Goal: Use online tool/utility: Utilize a website feature to perform a specific function

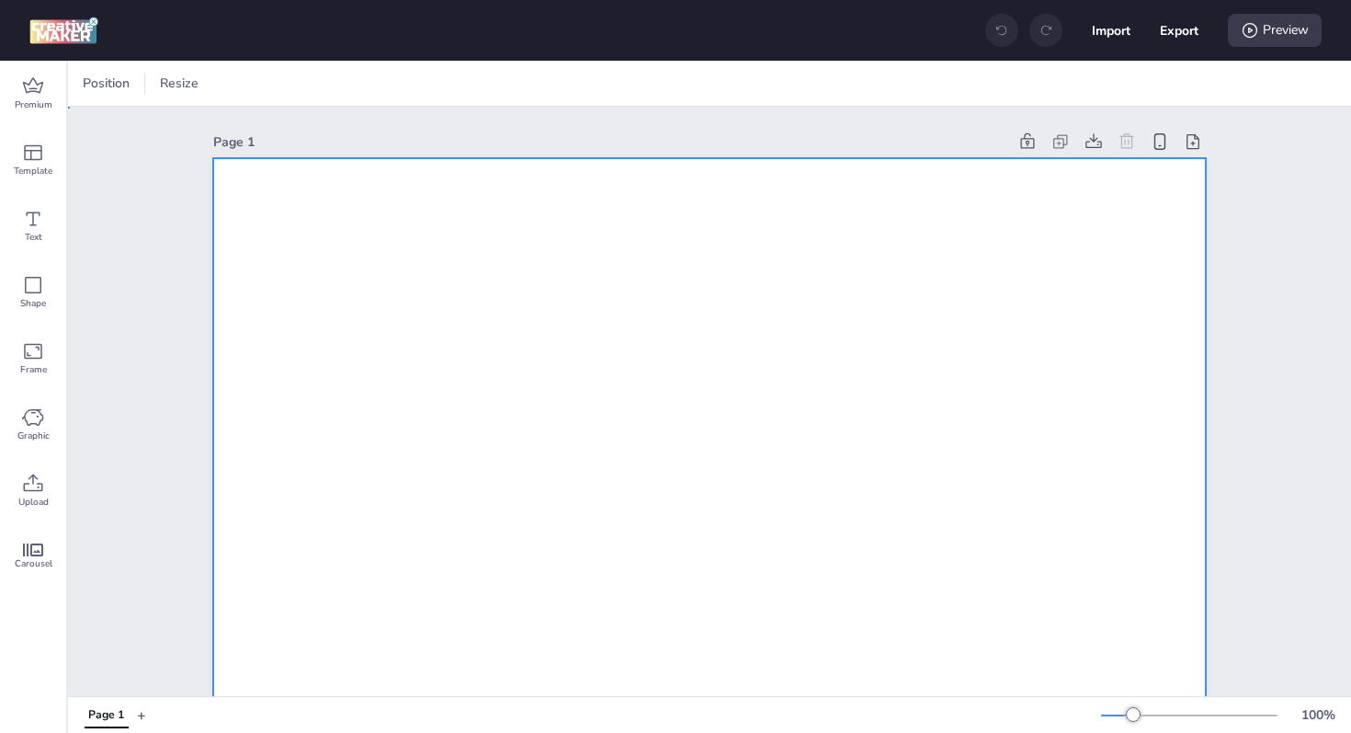
click at [253, 84] on div at bounding box center [250, 83] width 28 height 18
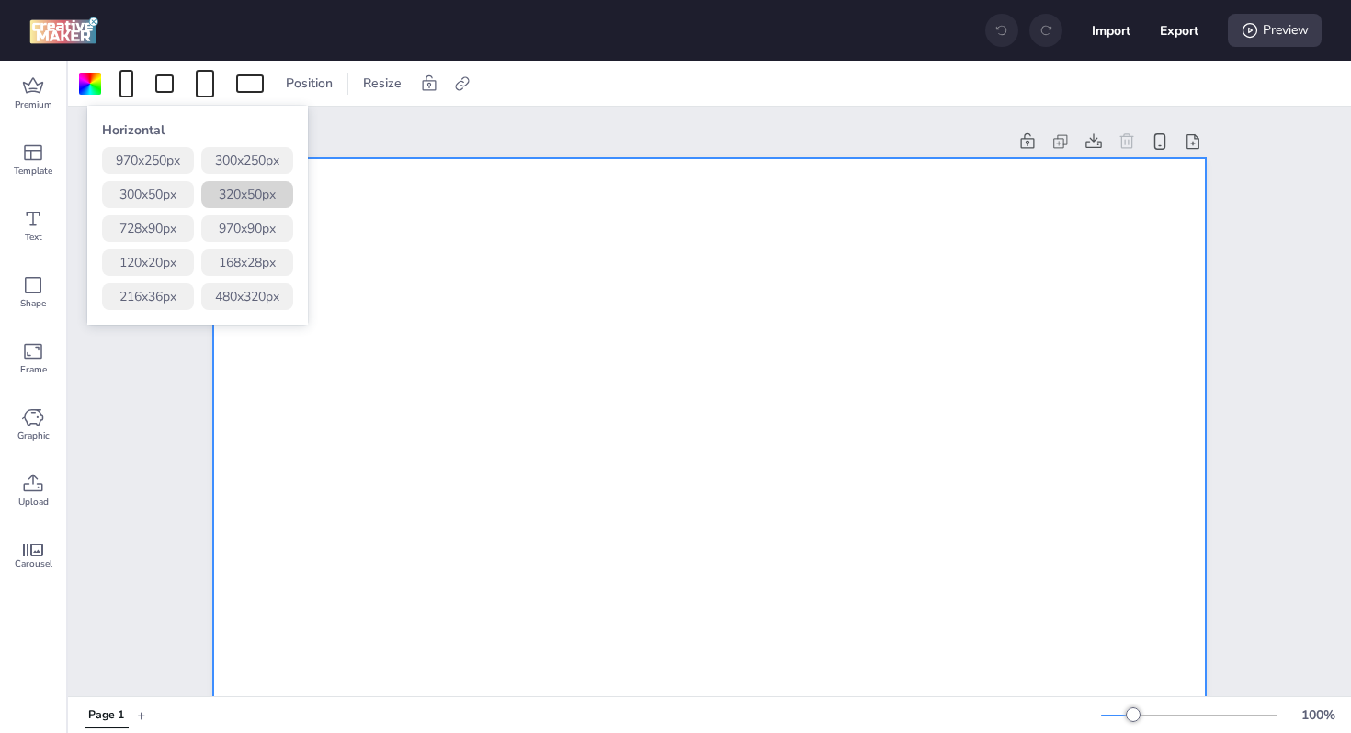
click at [266, 183] on button "320 x 50 px" at bounding box center [247, 194] width 92 height 27
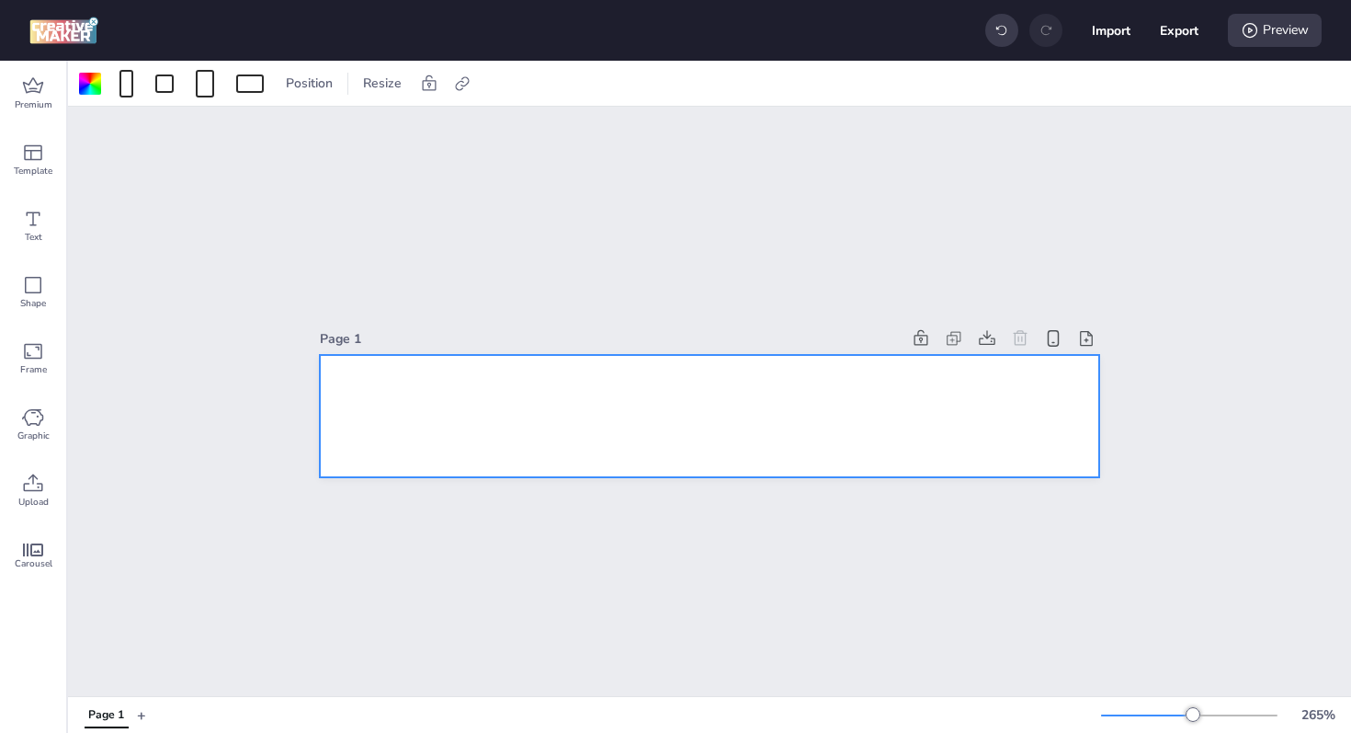
click at [711, 404] on div at bounding box center [710, 416] width 780 height 122
click at [39, 494] on icon at bounding box center [33, 484] width 22 height 22
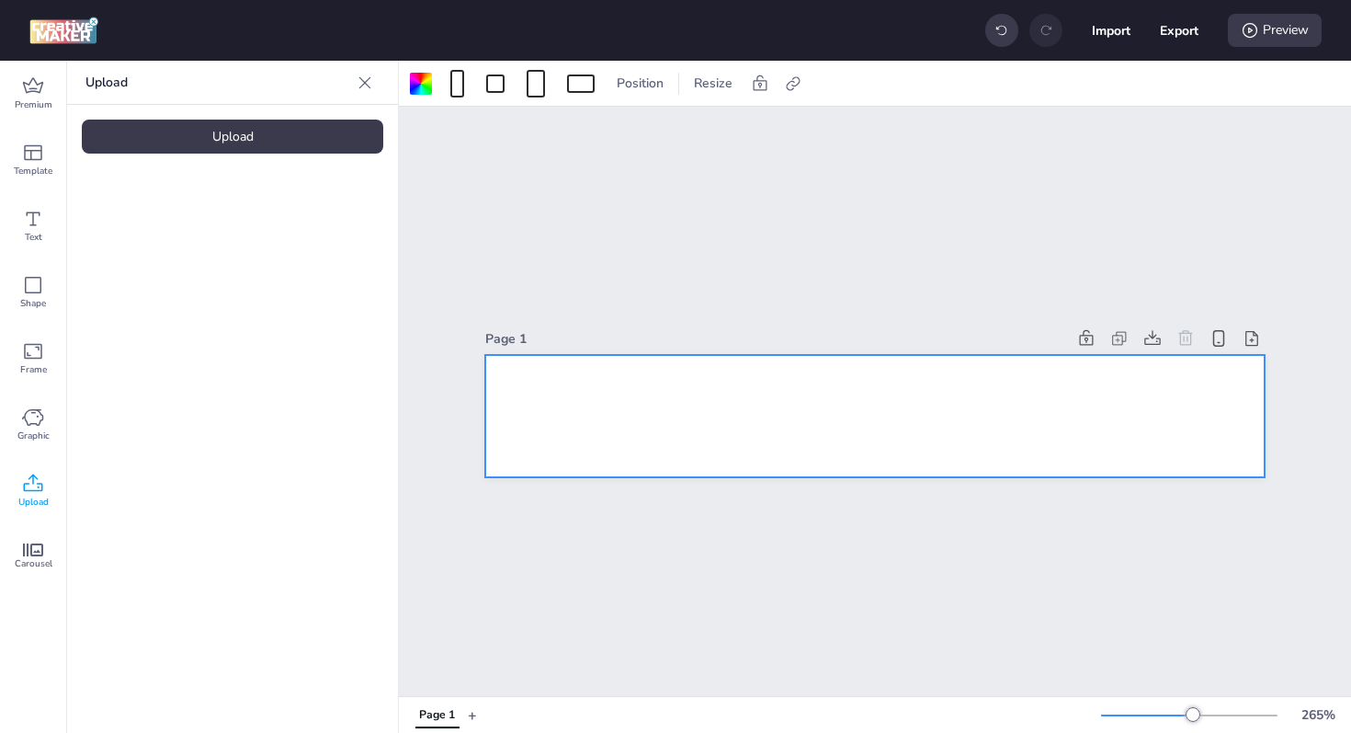
click at [252, 143] on div "Upload" at bounding box center [233, 137] width 302 height 34
click at [143, 267] on img at bounding box center [155, 256] width 112 height 19
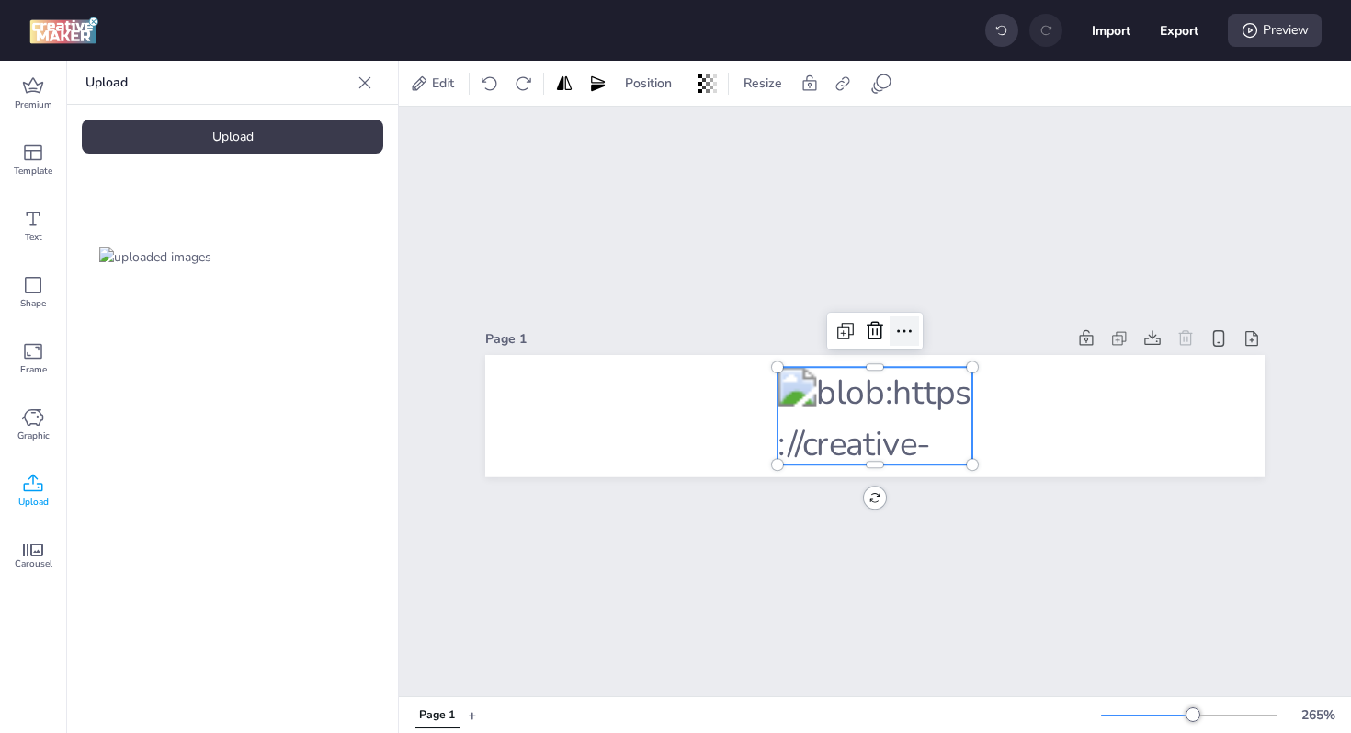
click at [902, 324] on icon at bounding box center [905, 331] width 22 height 22
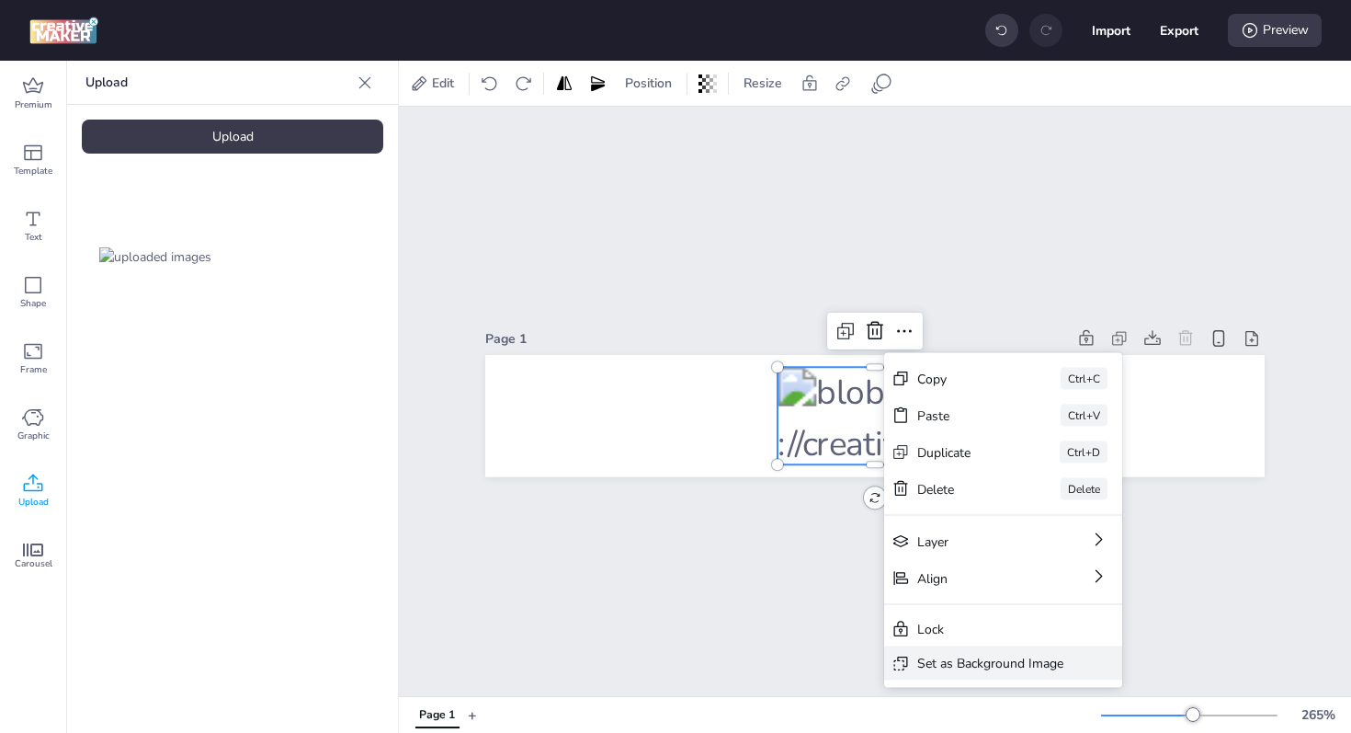
click at [966, 667] on div "Set as Background Image" at bounding box center [991, 663] width 146 height 19
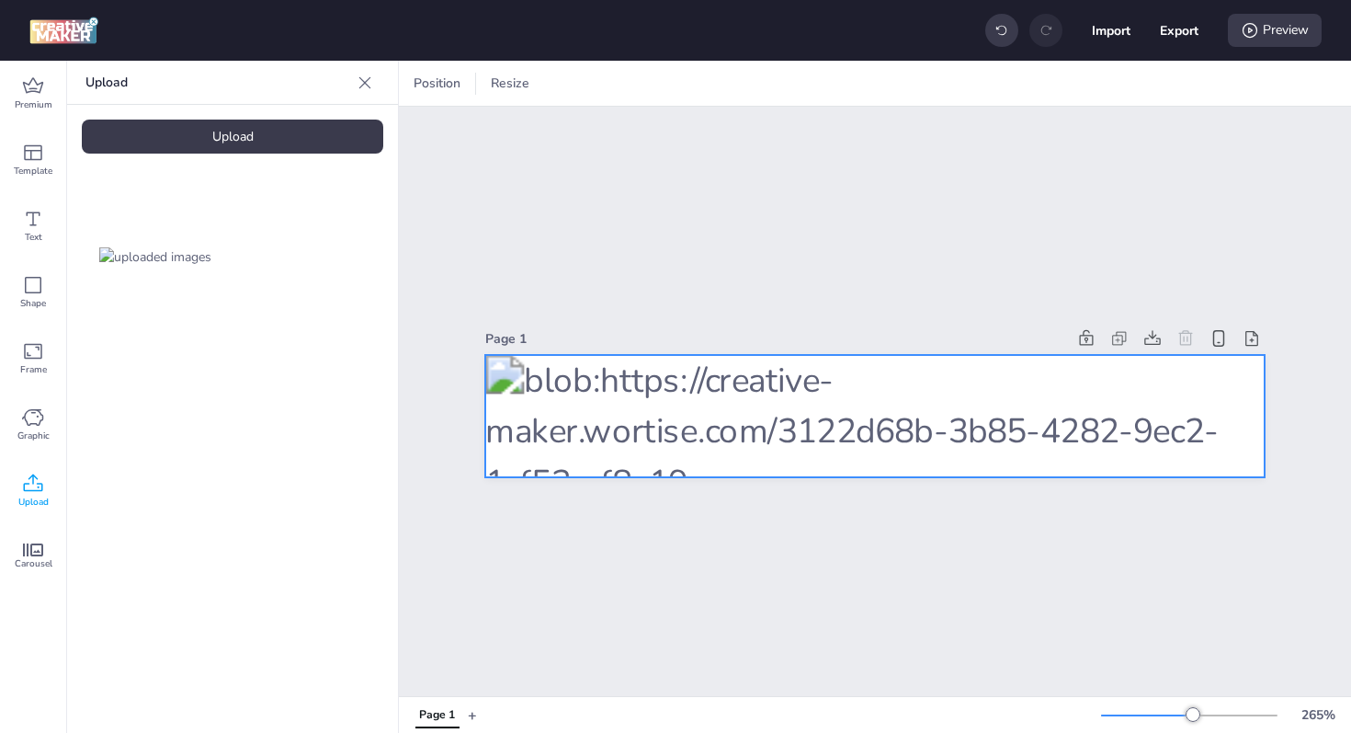
click at [962, 387] on div at bounding box center [875, 416] width 780 height 122
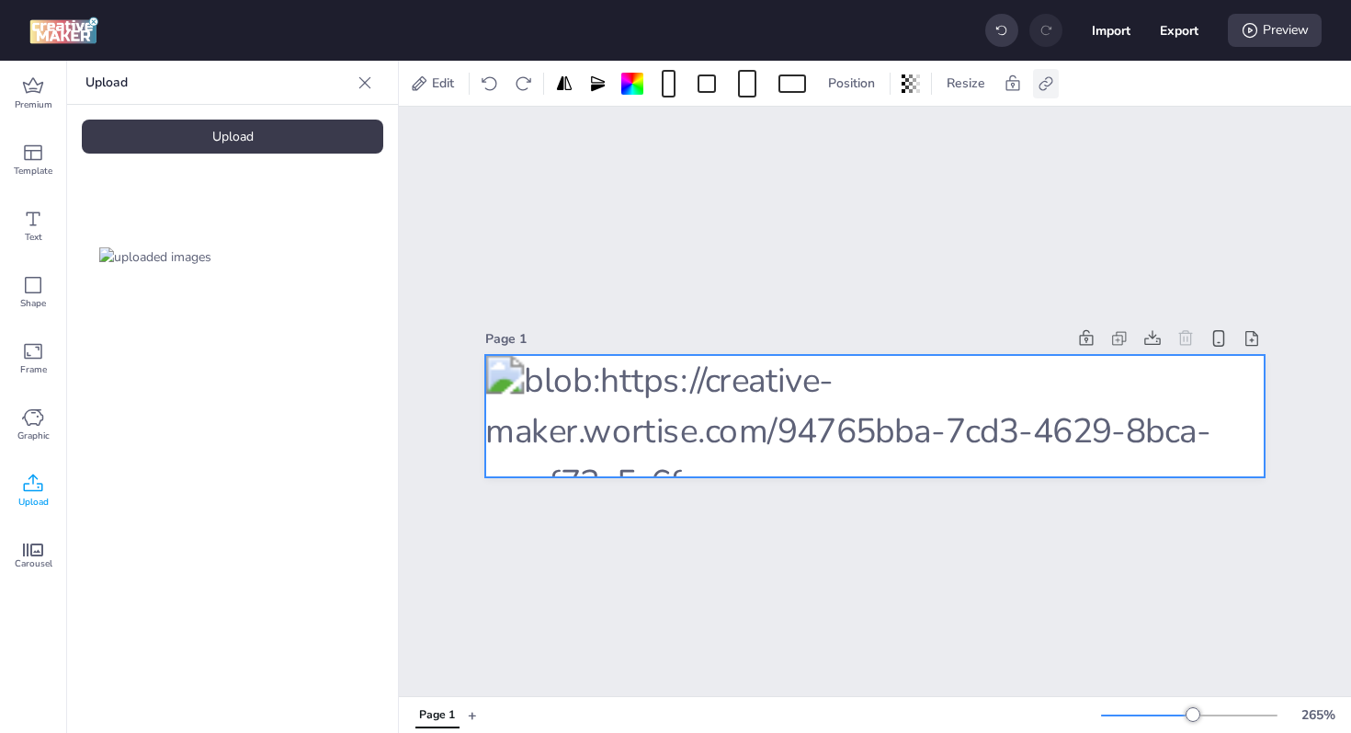
click at [1037, 80] on icon at bounding box center [1046, 83] width 18 height 18
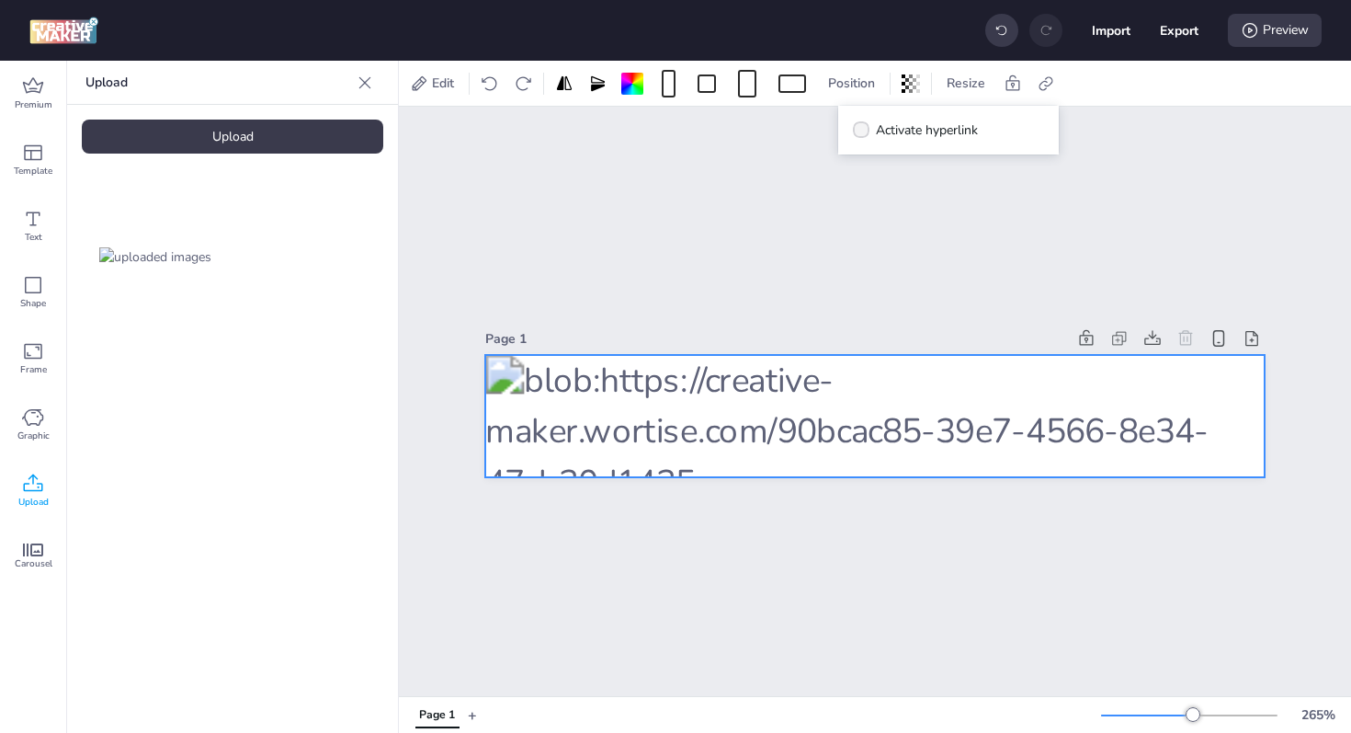
click at [906, 137] on span "Activate hyperlink" at bounding box center [927, 129] width 102 height 19
click at [864, 137] on input "Activate hyperlink" at bounding box center [858, 137] width 12 height 12
checkbox input "true"
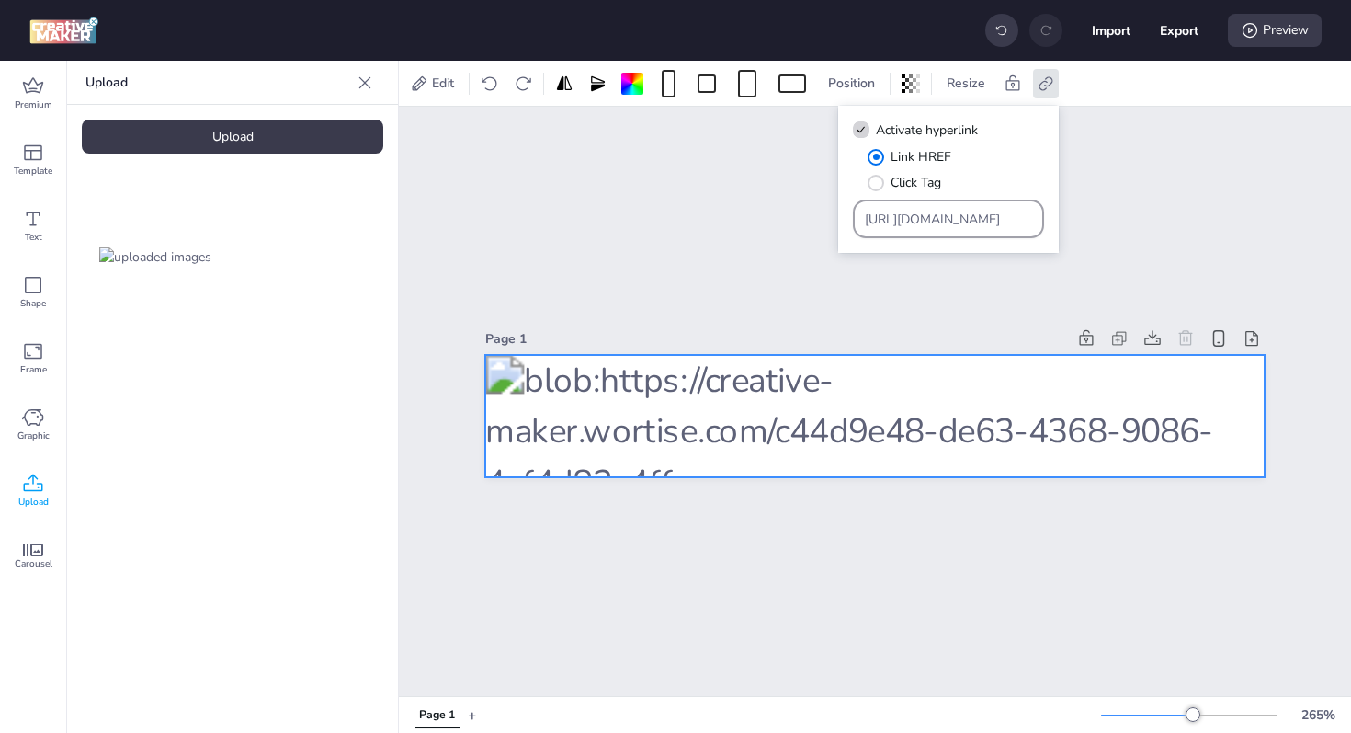
click at [903, 206] on div "[URL][DOMAIN_NAME]" at bounding box center [949, 218] width 168 height 35
paste input "[URL][DOMAIN_NAME]"
type input "https://wortise.comhttps://[DOMAIN_NAME][URL]"
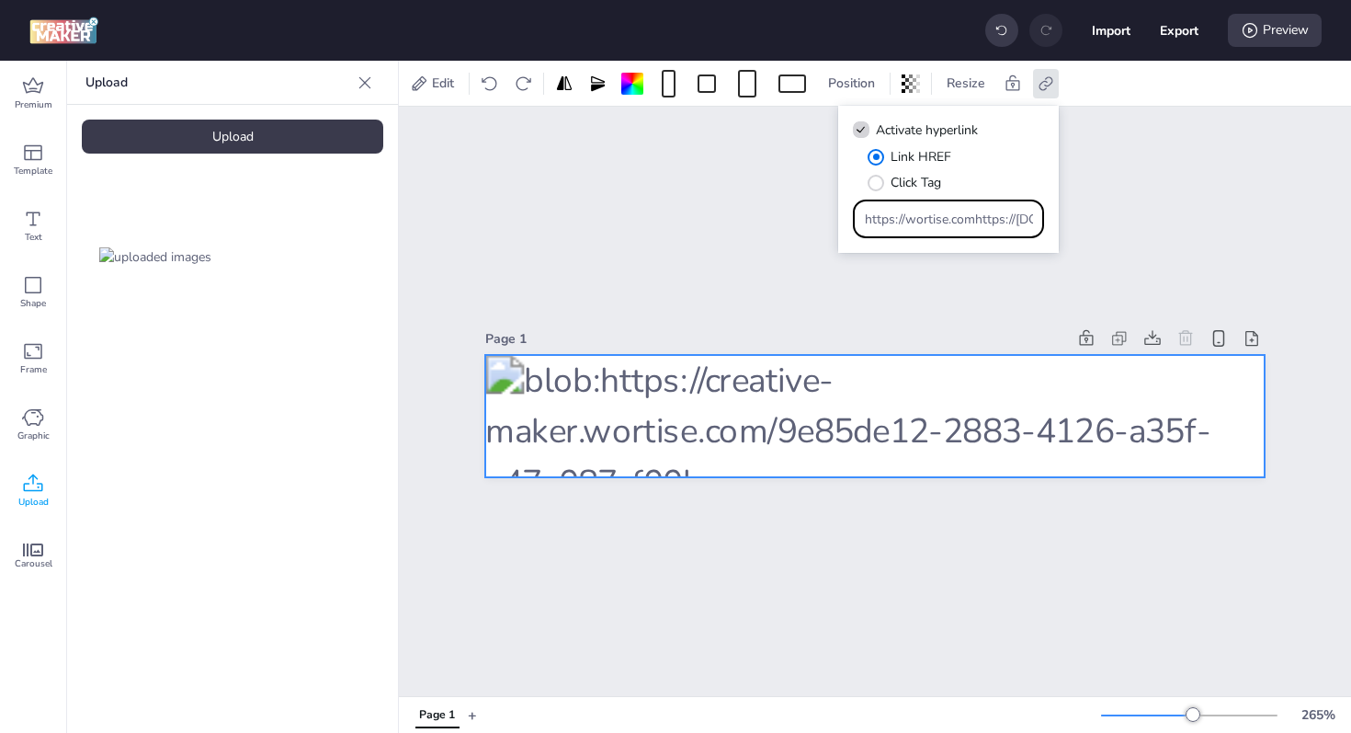
scroll to position [0, 189]
click at [908, 213] on input "https://wortise.comhttps://[DOMAIN_NAME][URL]" at bounding box center [949, 219] width 168 height 19
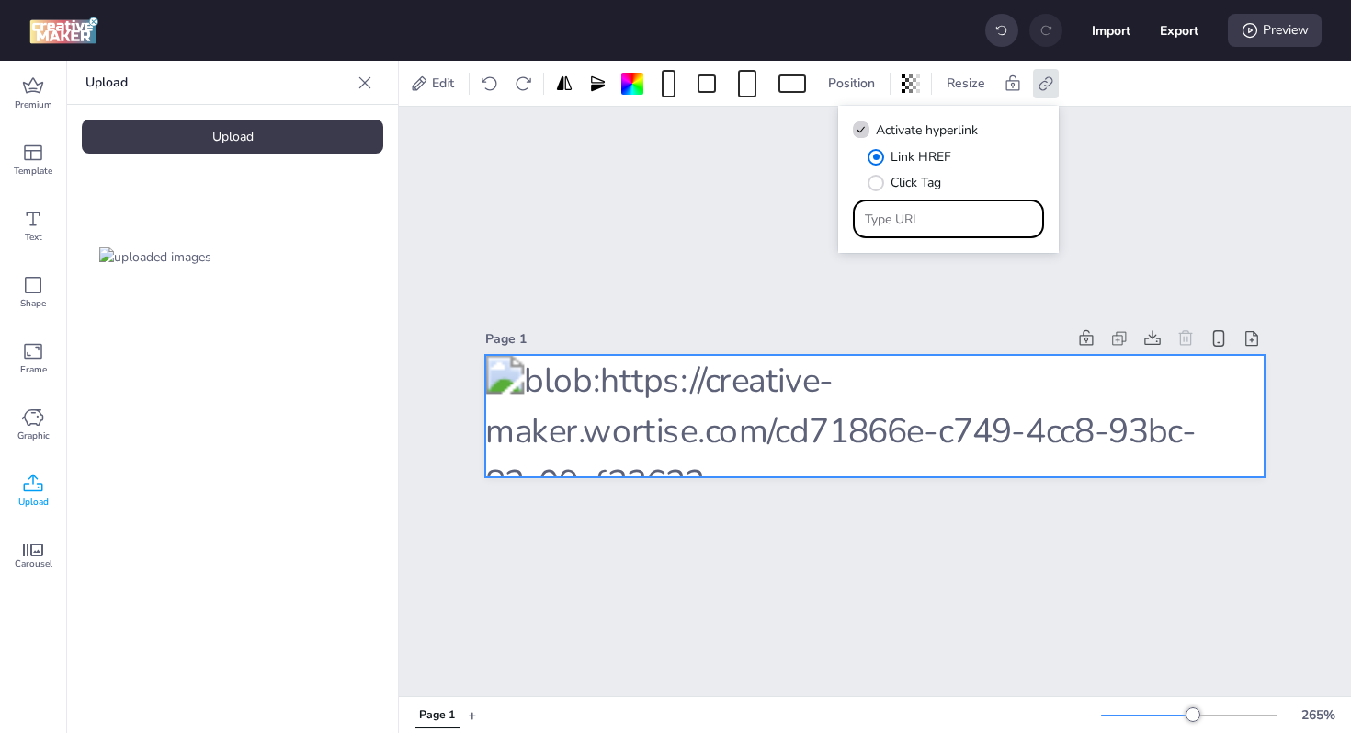
paste input "[URL][DOMAIN_NAME]"
type input "[URL][DOMAIN_NAME]"
click at [1170, 29] on button "Export" at bounding box center [1179, 30] width 39 height 39
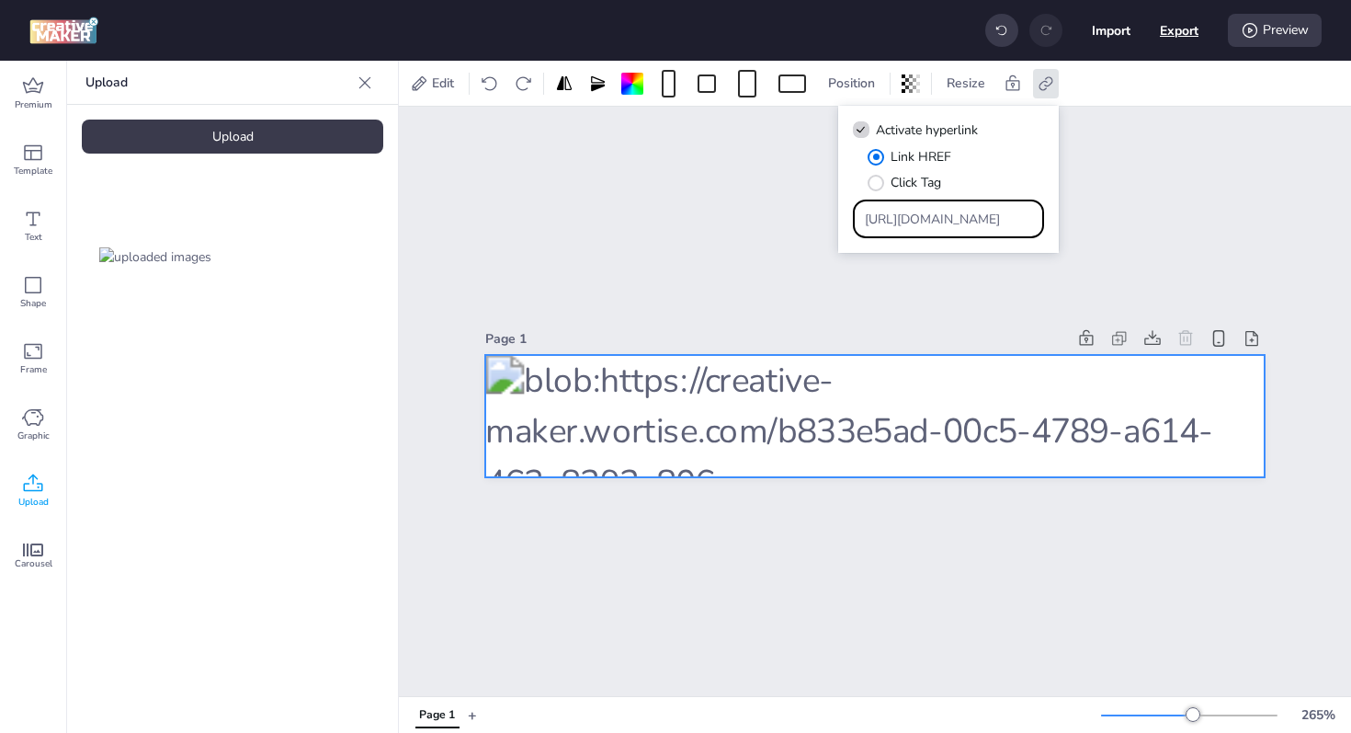
select select "html"
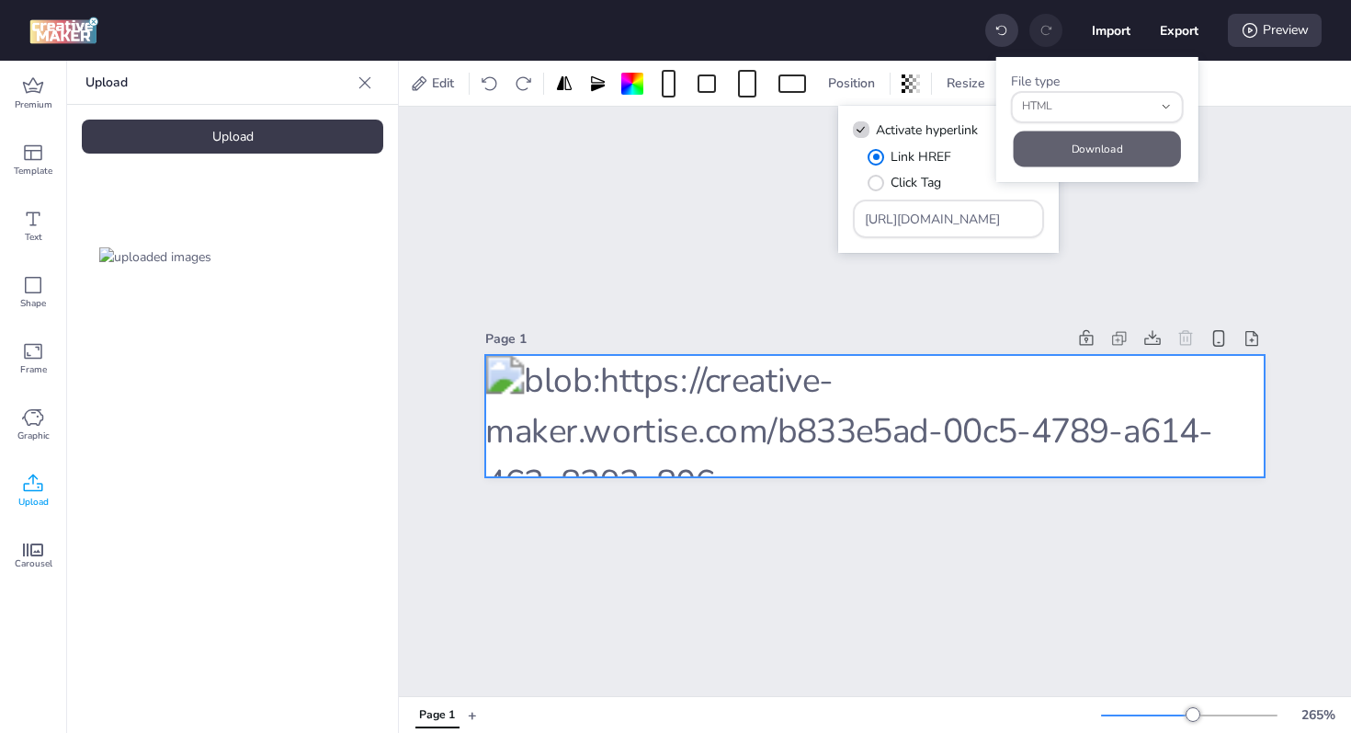
click at [1127, 144] on button "Download" at bounding box center [1097, 149] width 167 height 36
